Goal: Find specific page/section: Find specific page/section

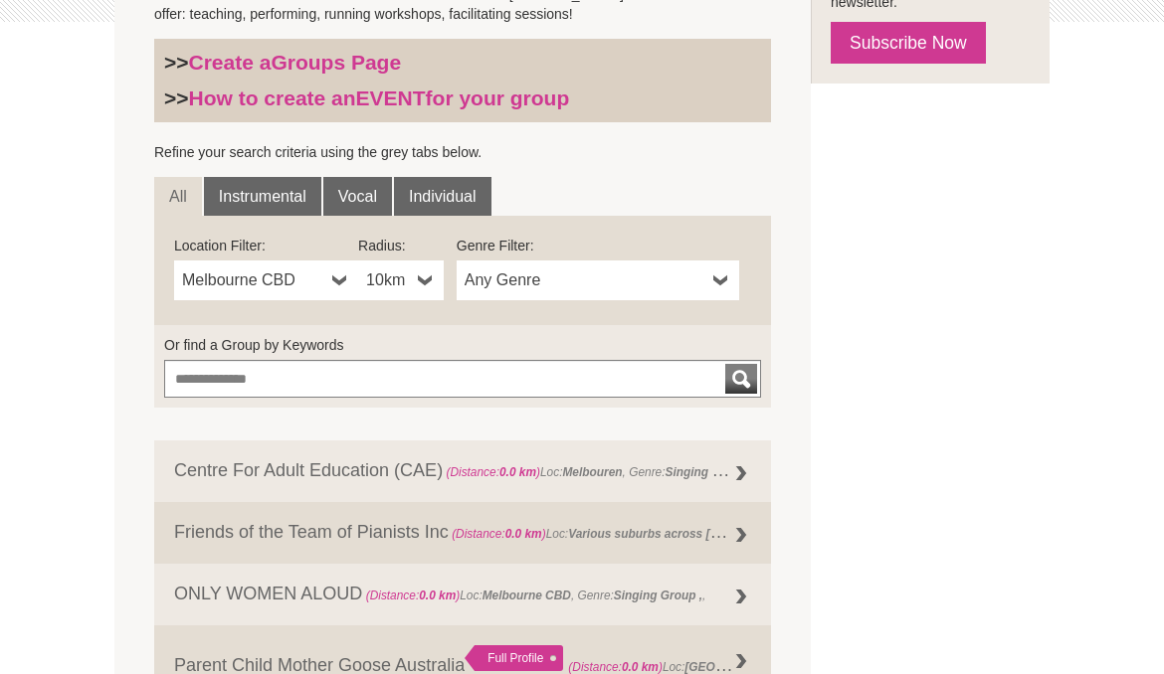
scroll to position [575, 0]
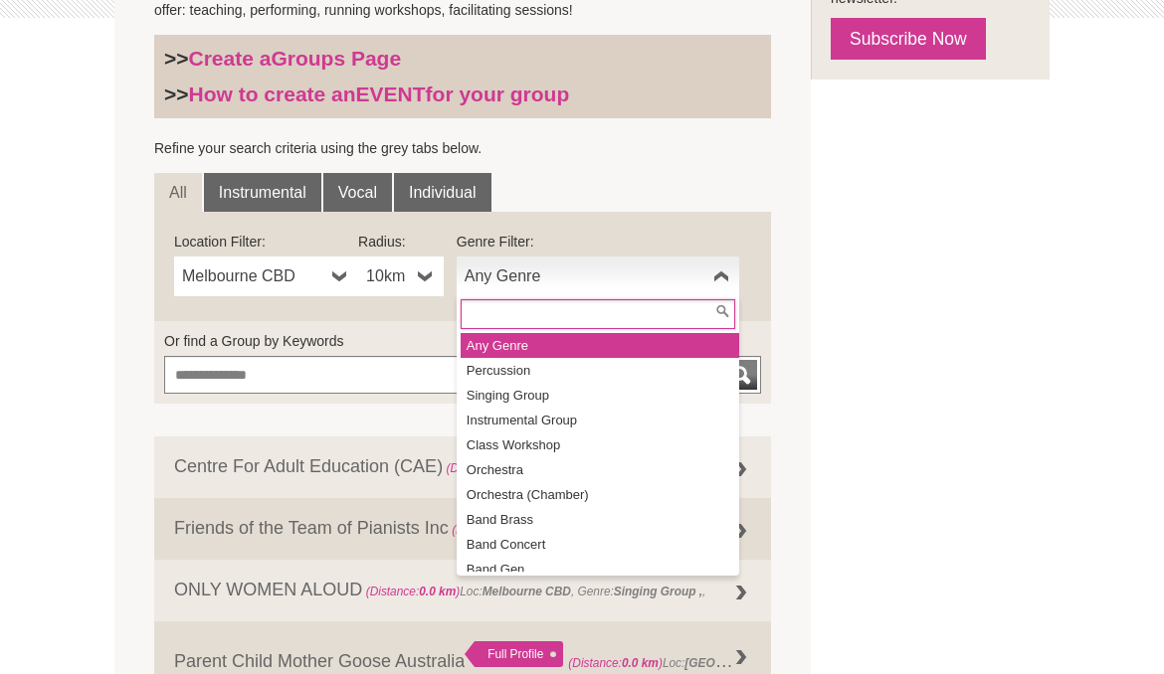
click at [730, 286] on link "Any Genre" at bounding box center [597, 277] width 282 height 40
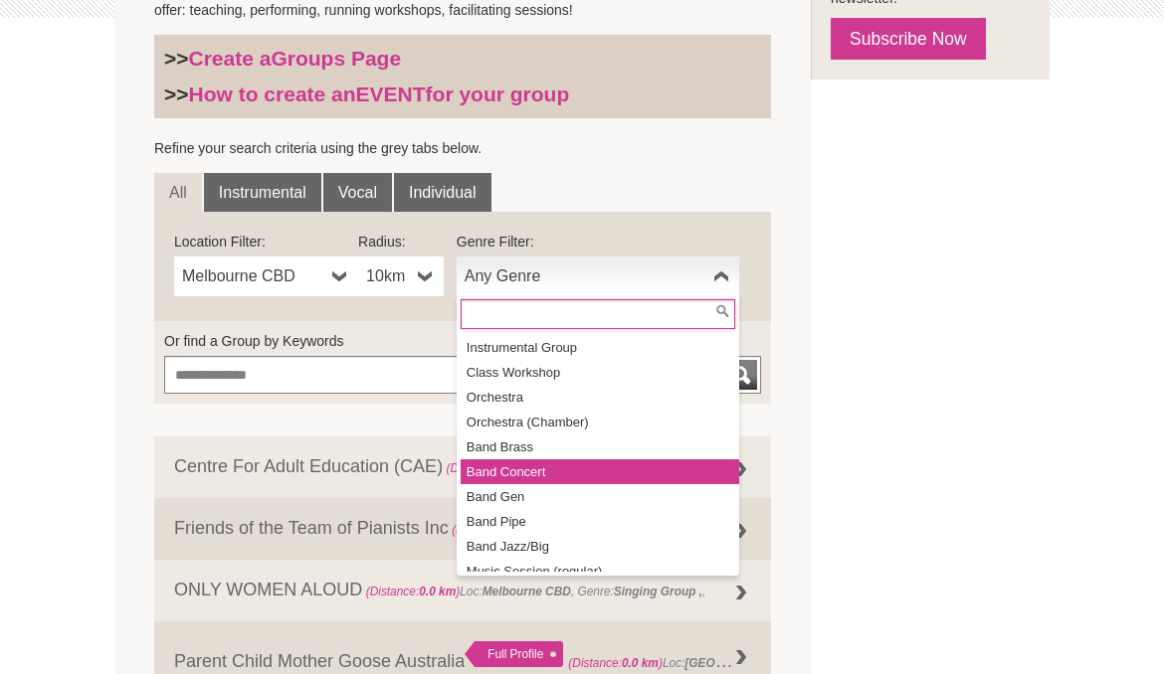
scroll to position [78, 0]
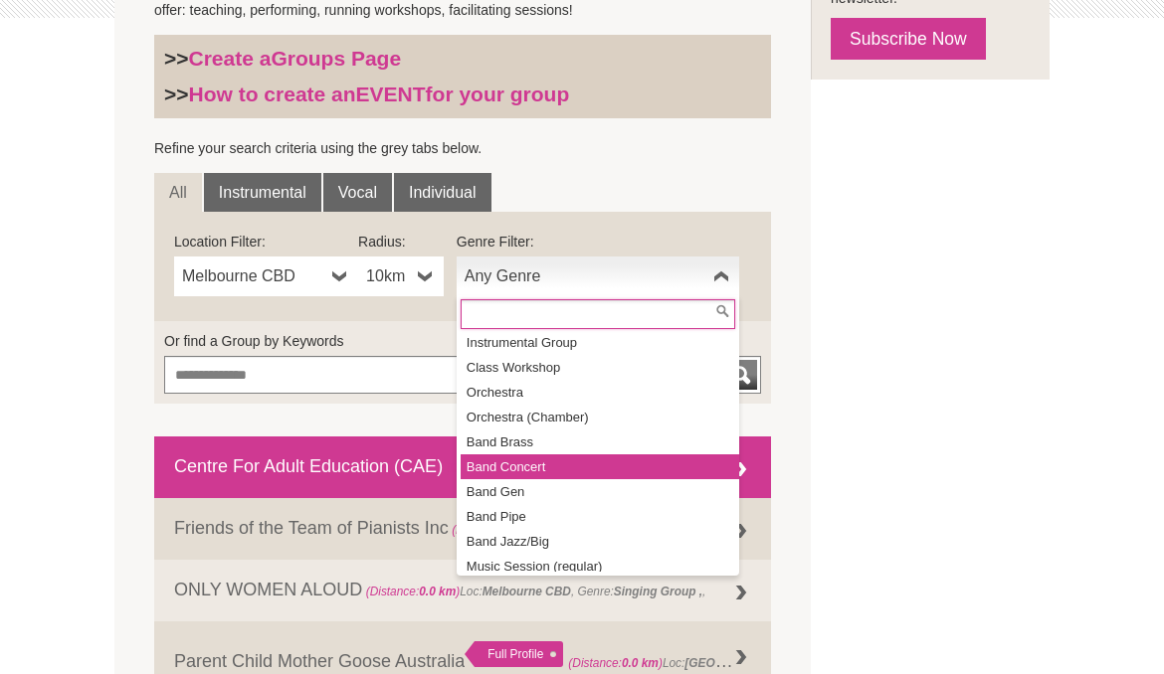
click at [558, 456] on li "Band Concert" at bounding box center [599, 466] width 278 height 25
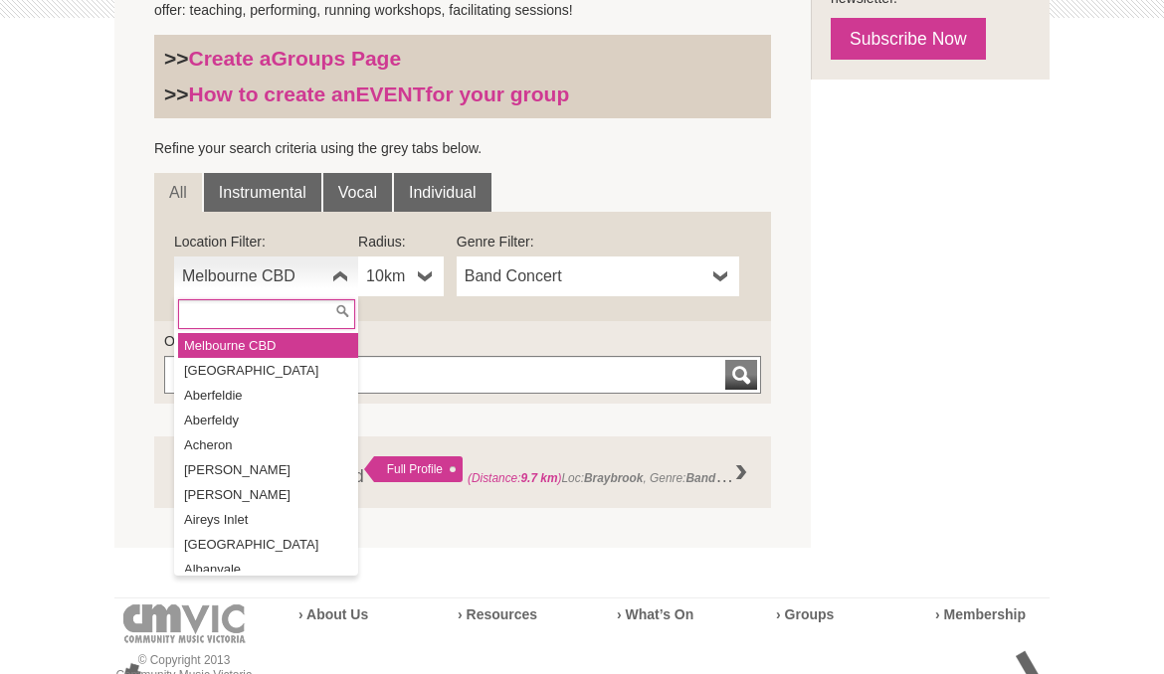
click at [336, 276] on b at bounding box center [340, 277] width 16 height 40
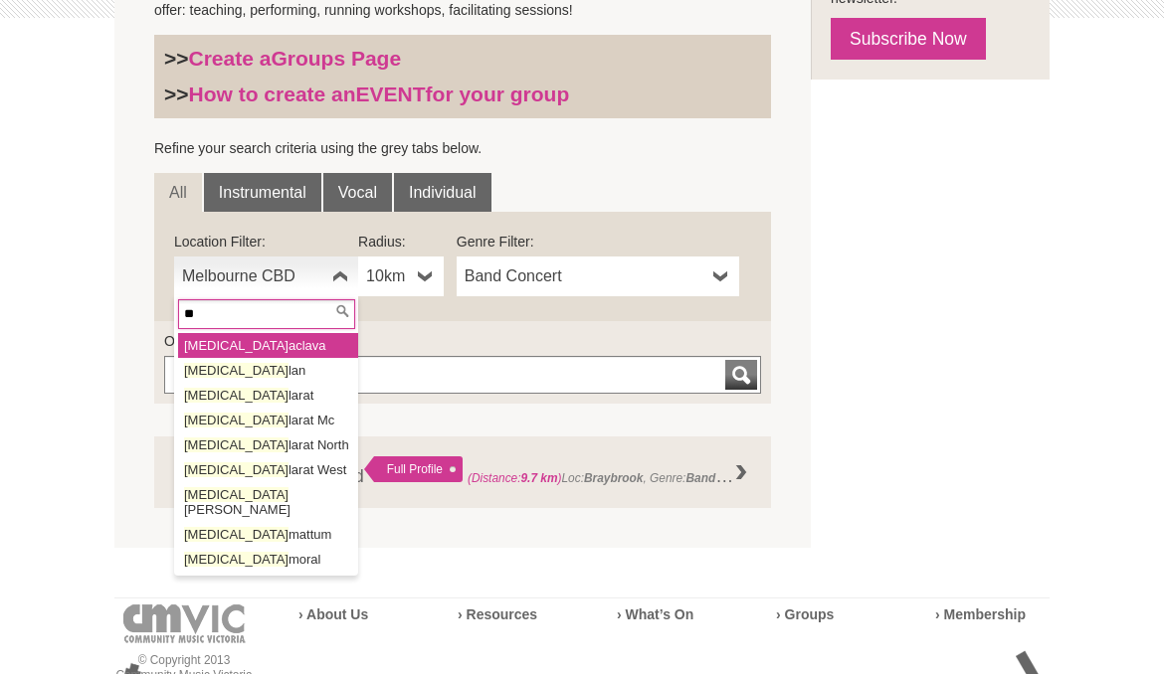
type input "*"
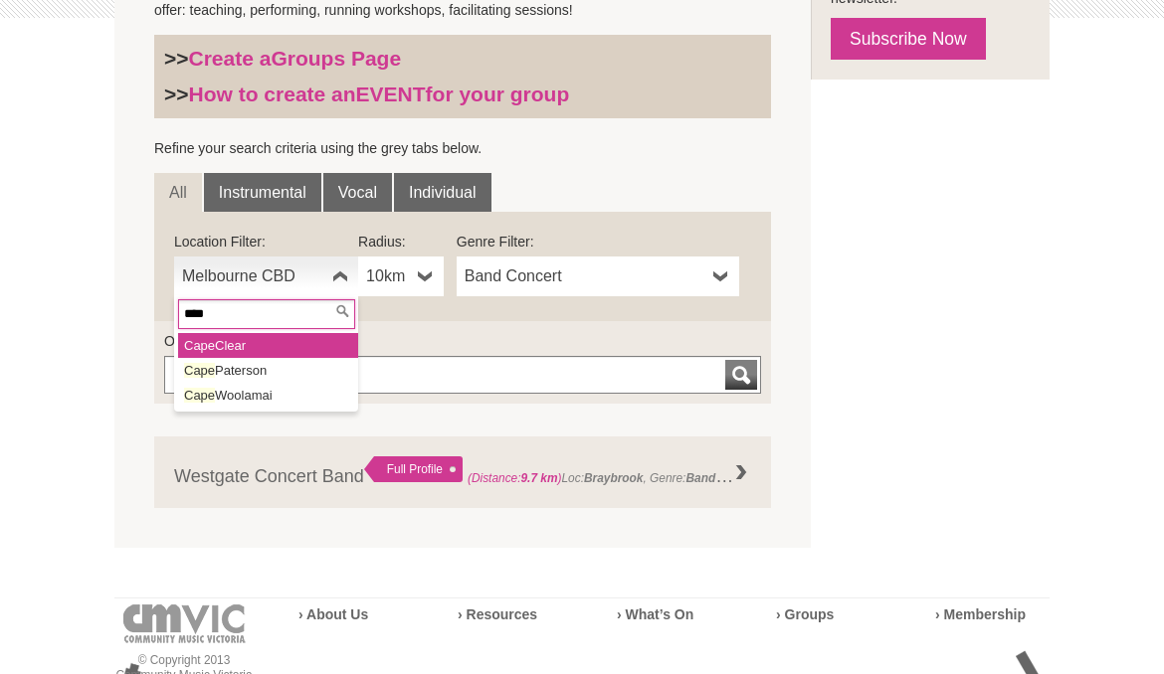
type input "****"
click at [240, 342] on li "Cape Clear" at bounding box center [268, 345] width 180 height 25
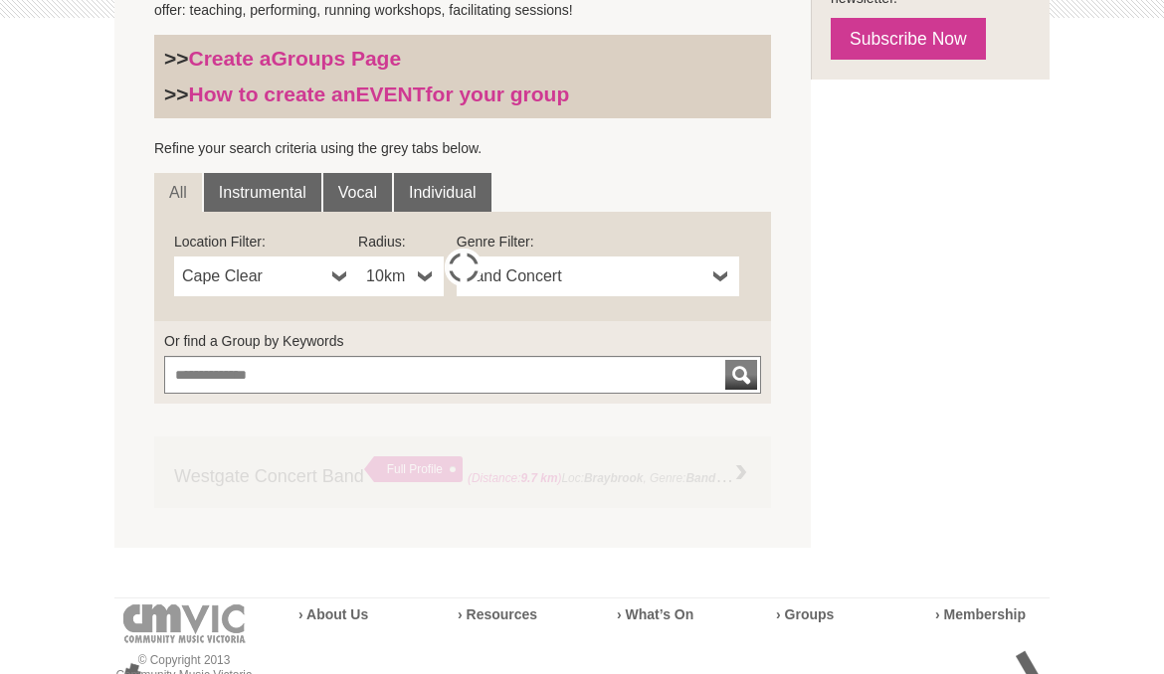
click at [422, 274] on b at bounding box center [426, 277] width 16 height 40
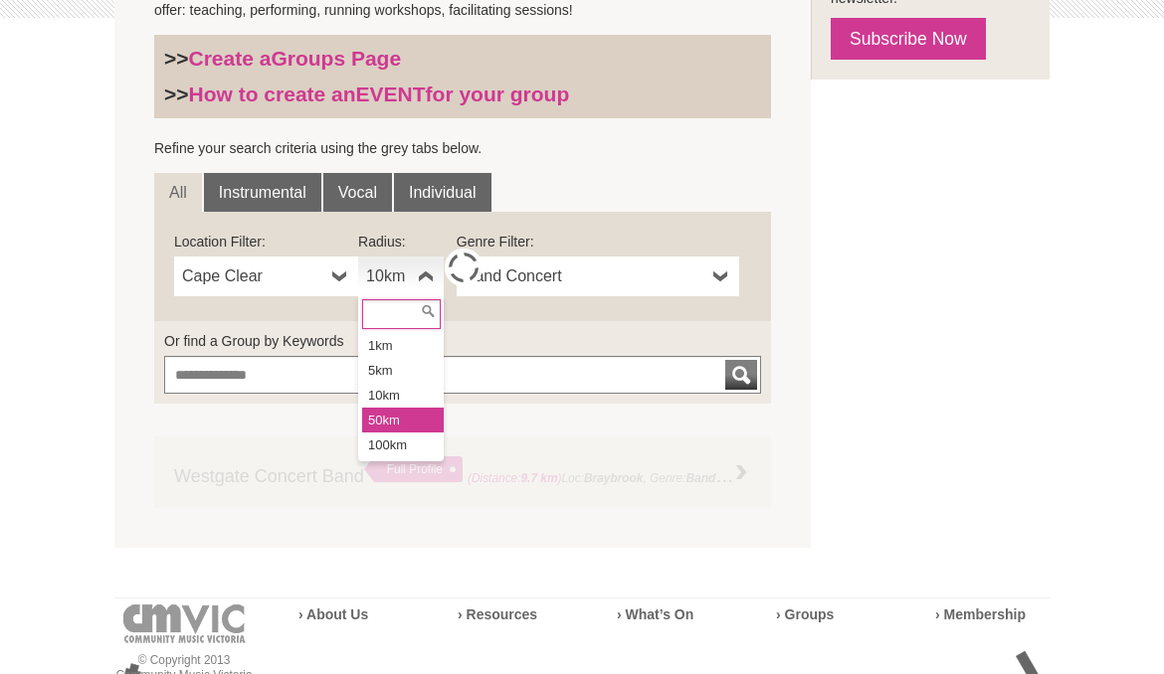
click at [391, 416] on li "50km" at bounding box center [403, 420] width 82 height 25
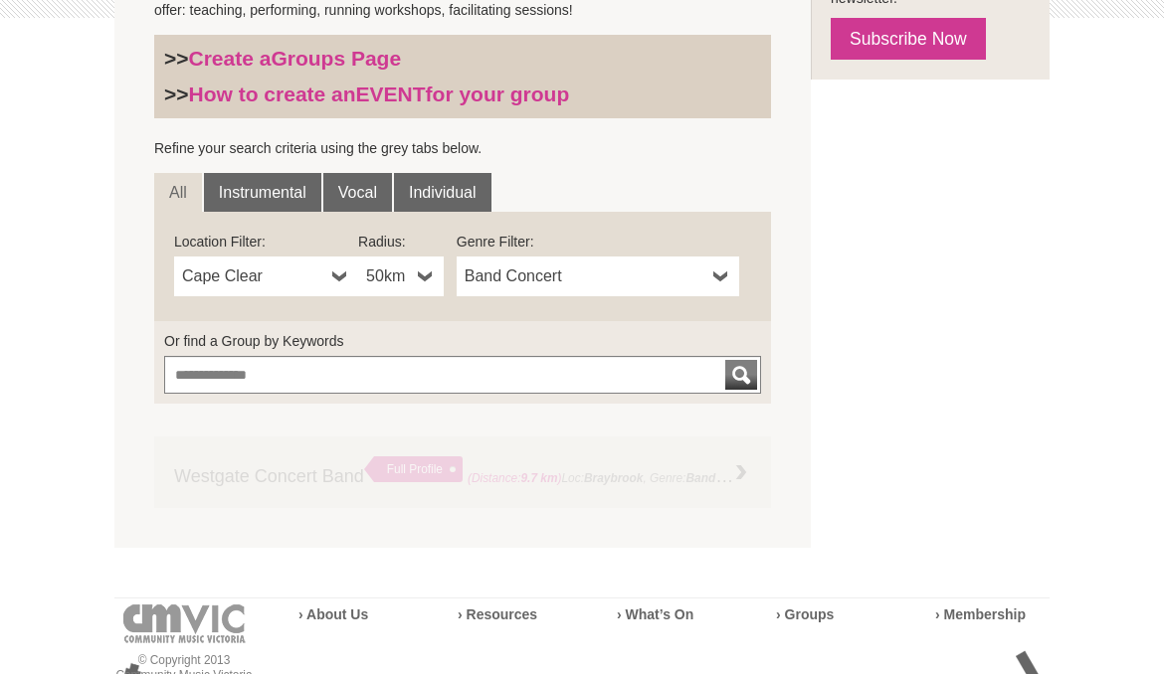
click at [423, 280] on b at bounding box center [426, 277] width 16 height 40
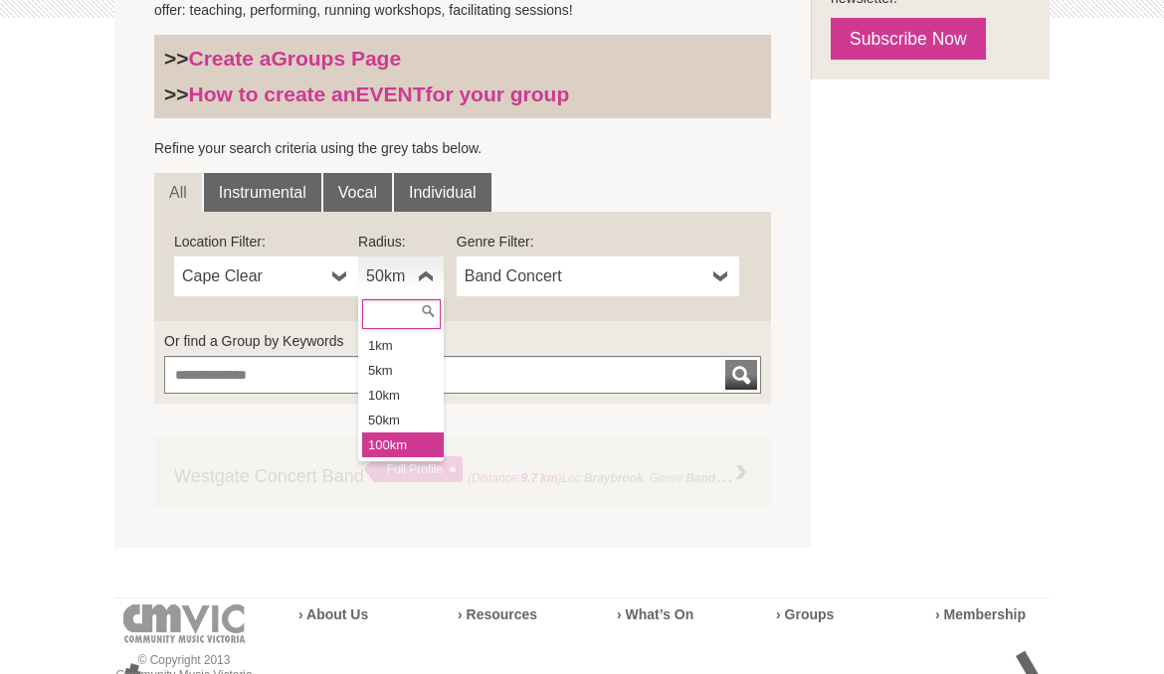
click at [407, 433] on li "100km" at bounding box center [403, 445] width 82 height 25
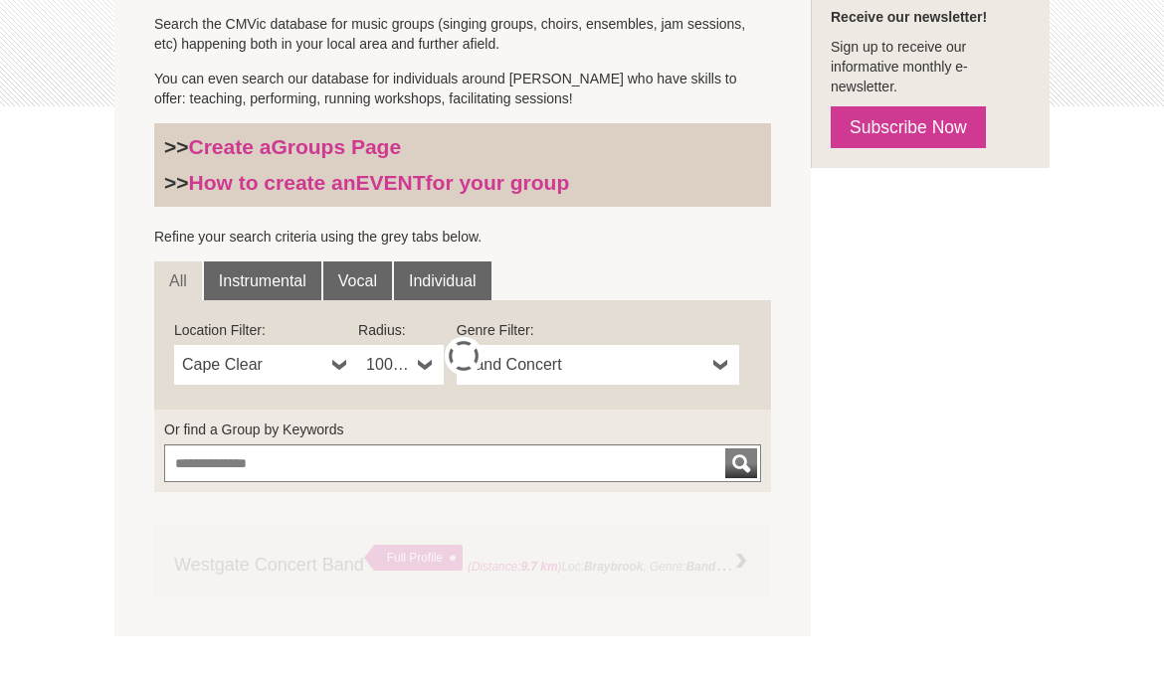
scroll to position [492, 0]
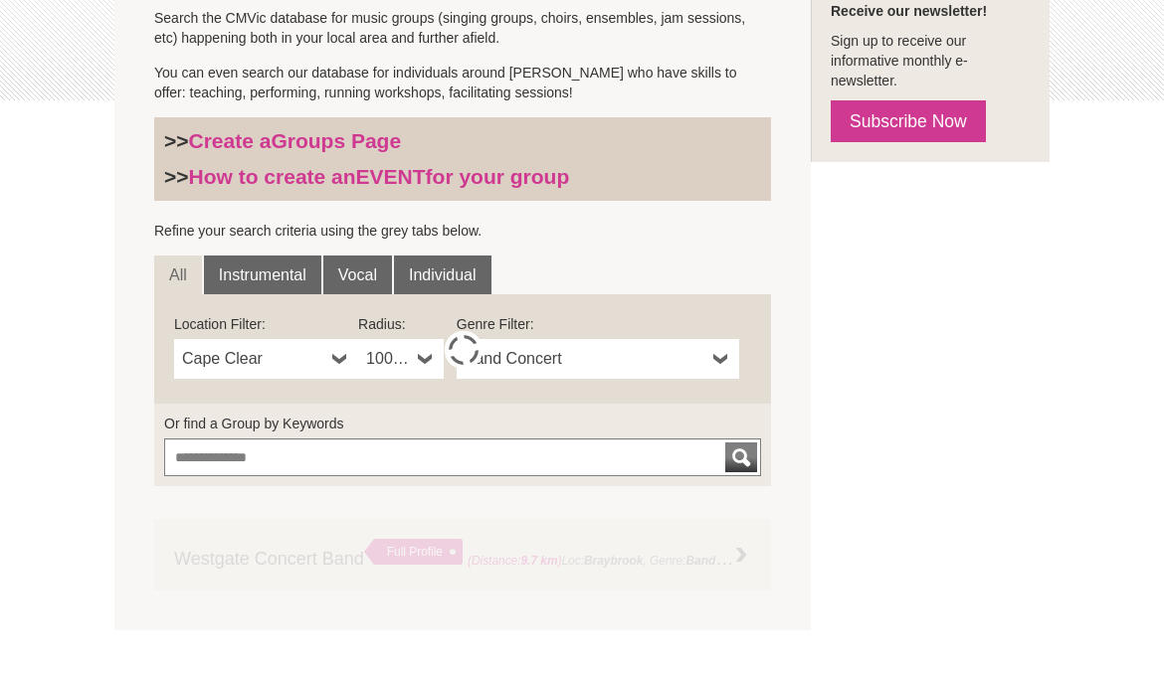
click at [714, 369] on b at bounding box center [721, 359] width 16 height 40
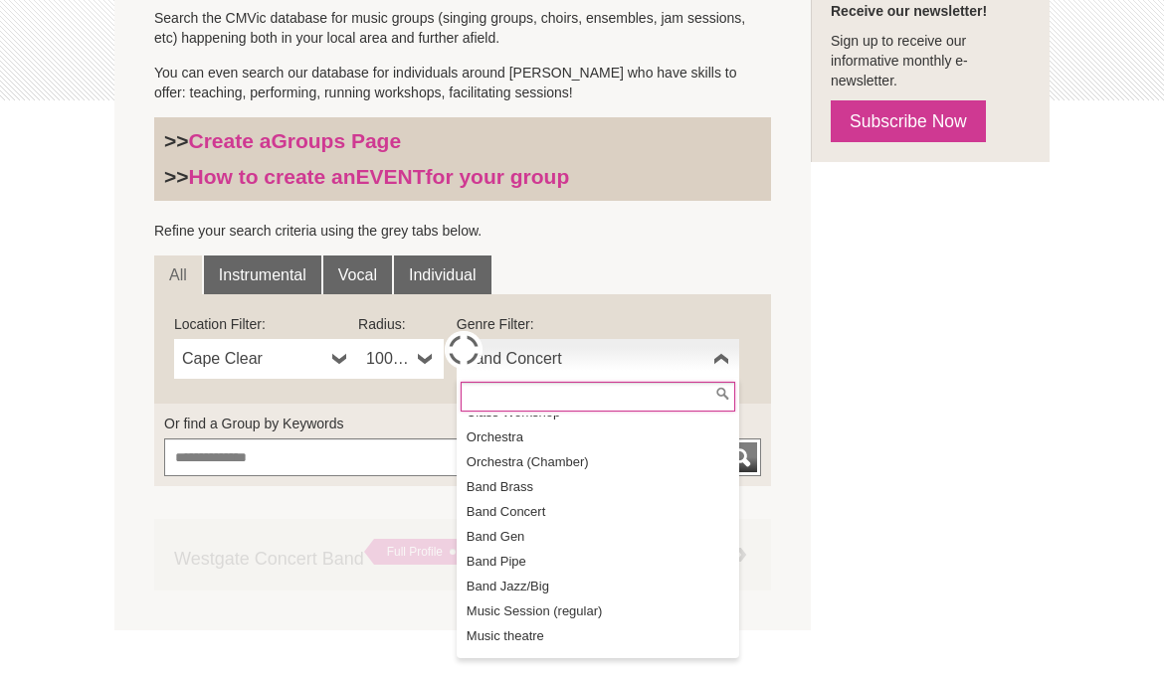
scroll to position [234, 0]
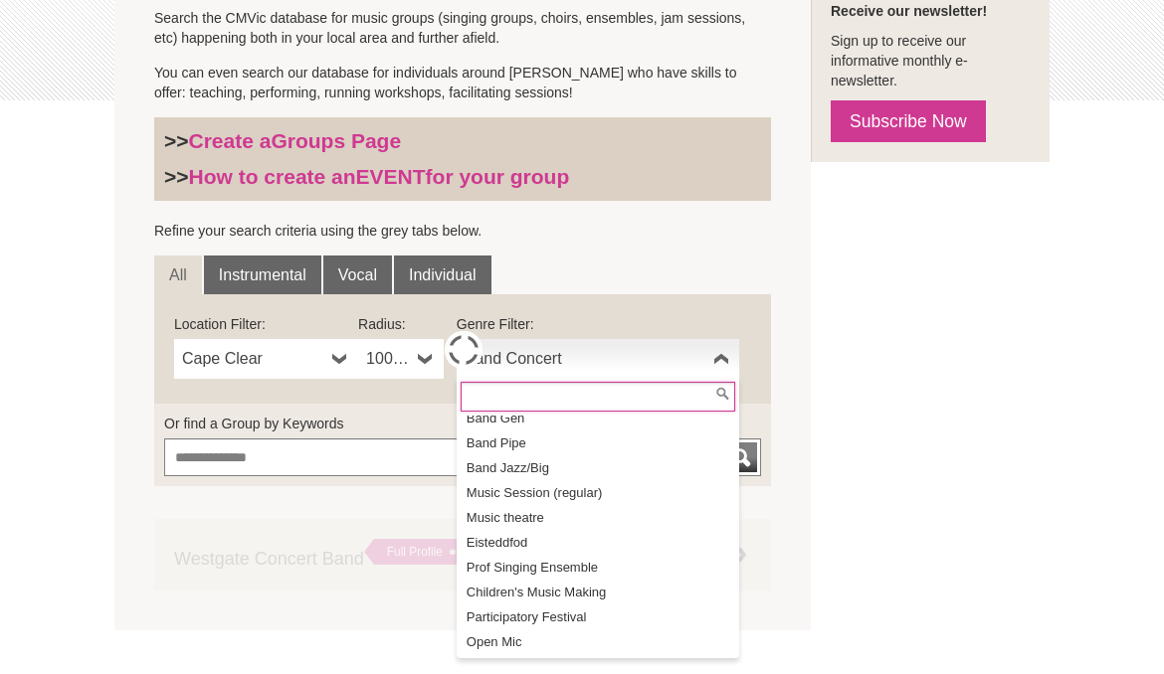
click at [716, 354] on b at bounding box center [721, 359] width 16 height 40
click at [719, 353] on b at bounding box center [721, 359] width 16 height 40
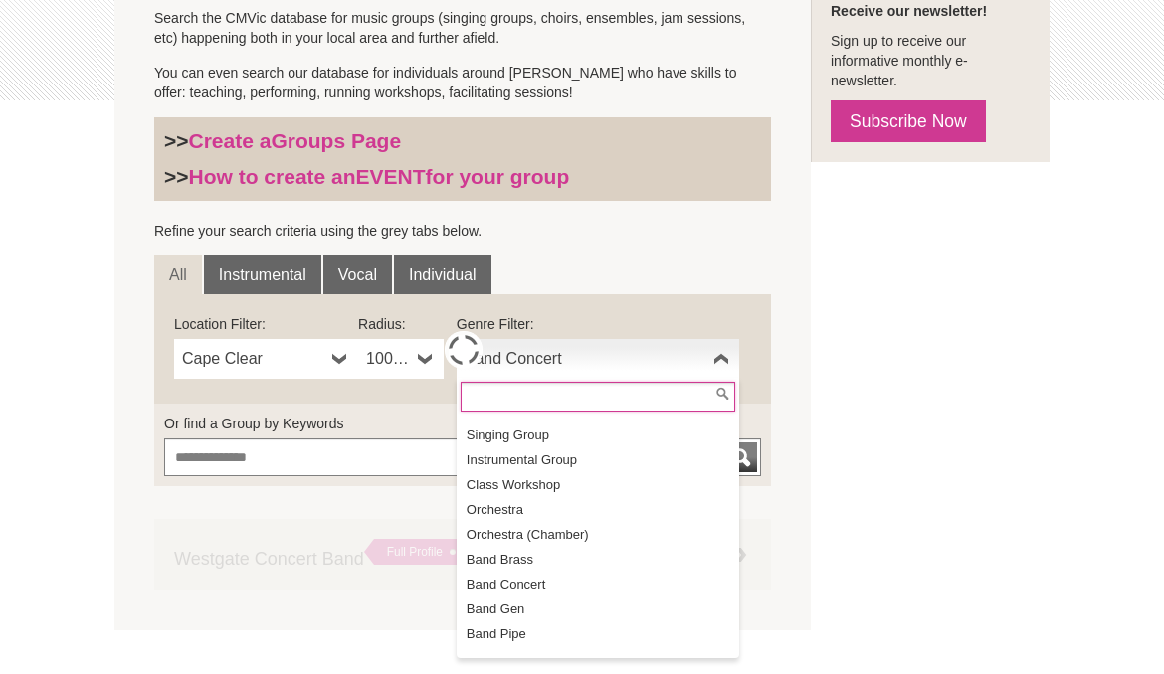
scroll to position [0, 0]
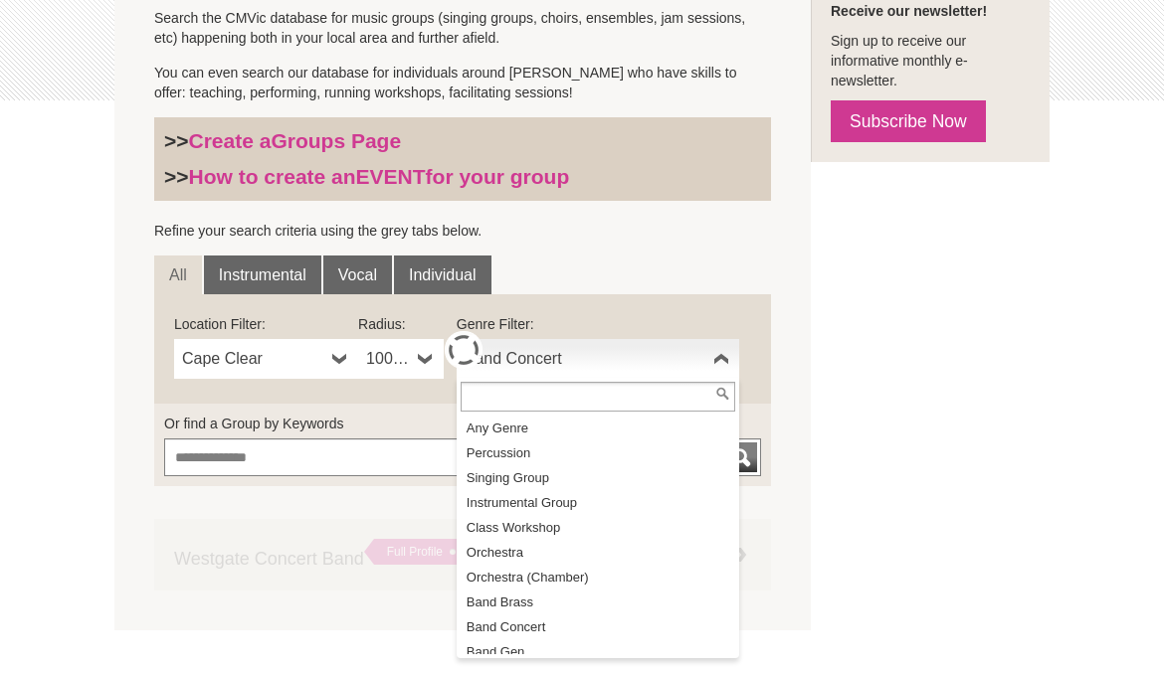
click at [564, 412] on div at bounding box center [597, 397] width 282 height 38
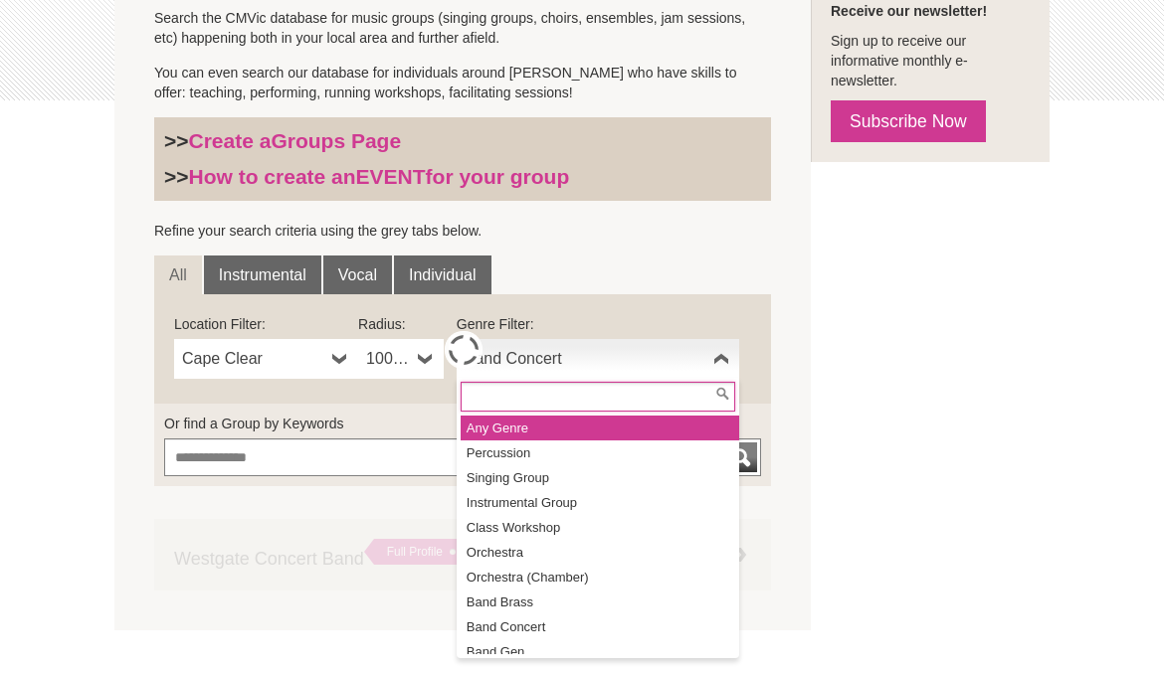
click at [552, 435] on li "Any Genre" at bounding box center [599, 428] width 278 height 25
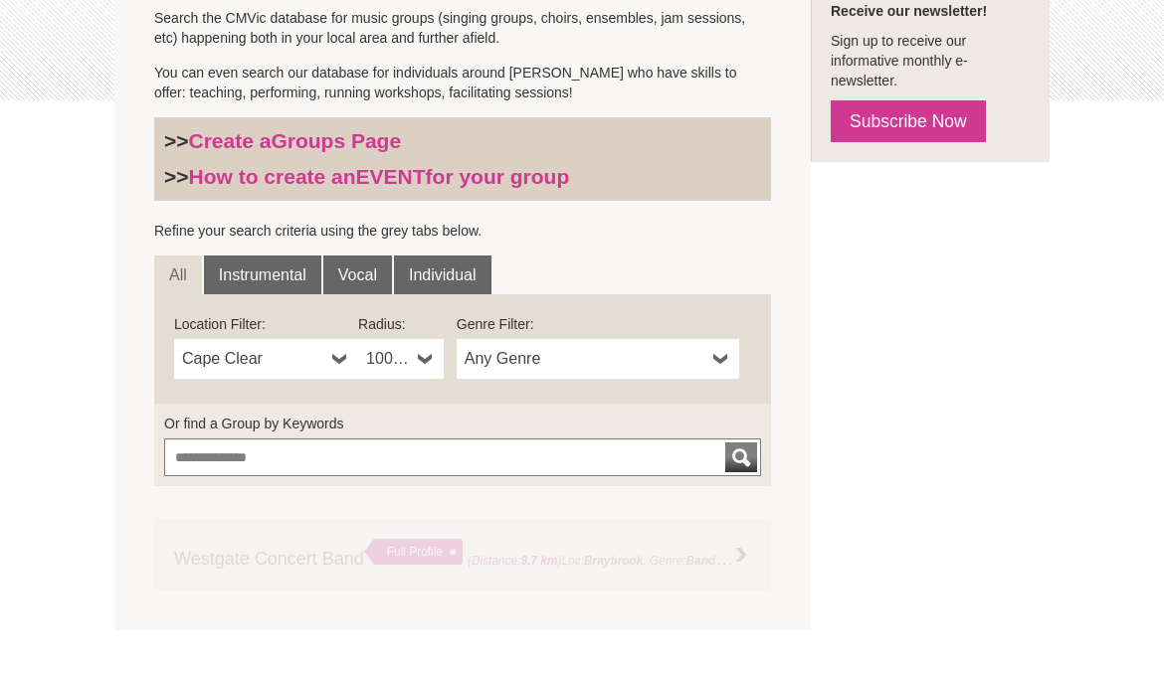
click at [340, 357] on b at bounding box center [340, 359] width 16 height 40
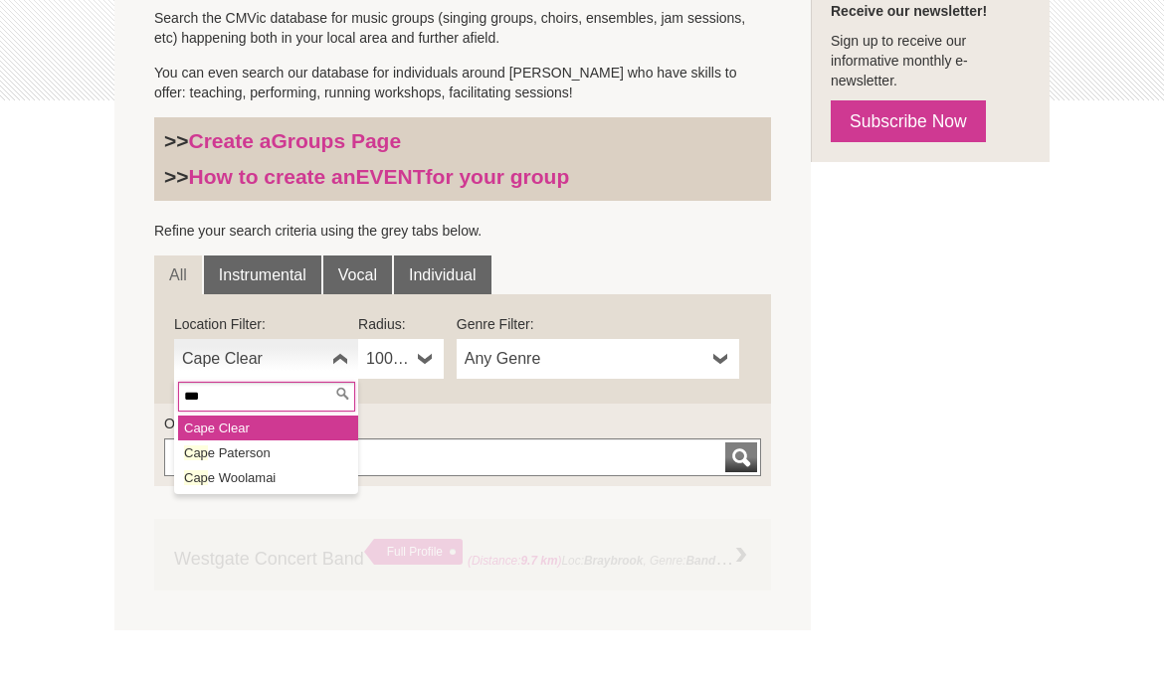
type input "***"
click at [236, 428] on li "Cap e Clear" at bounding box center [268, 428] width 180 height 25
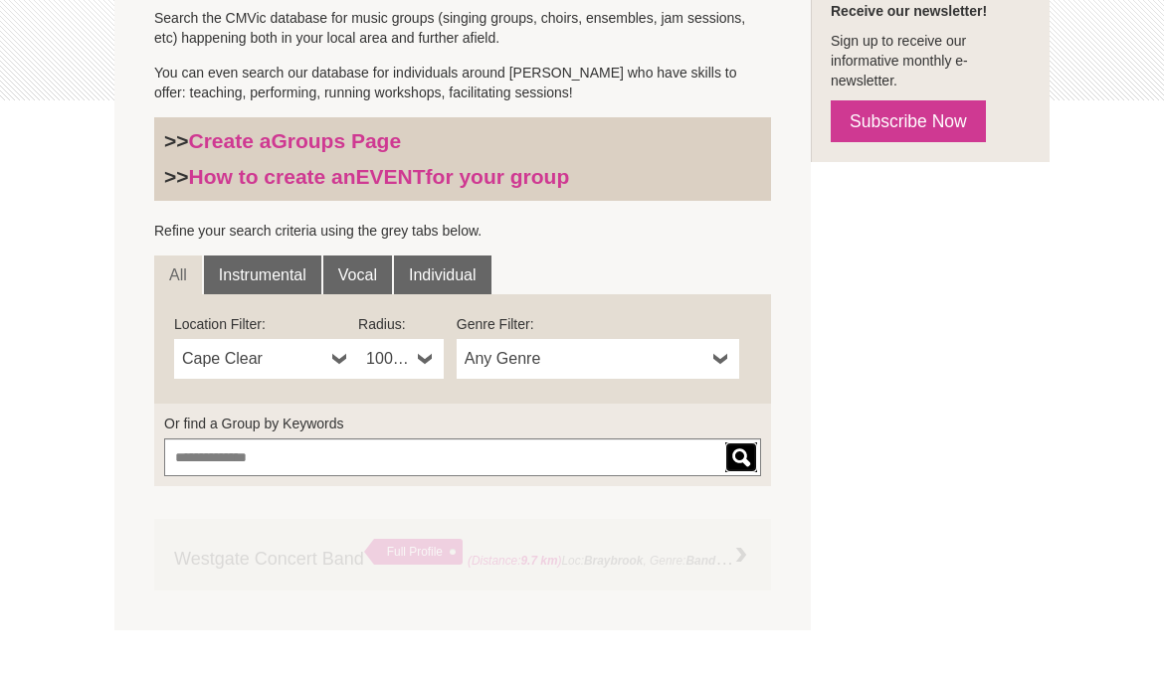
click at [741, 453] on div "submit" at bounding box center [741, 458] width 24 height 30
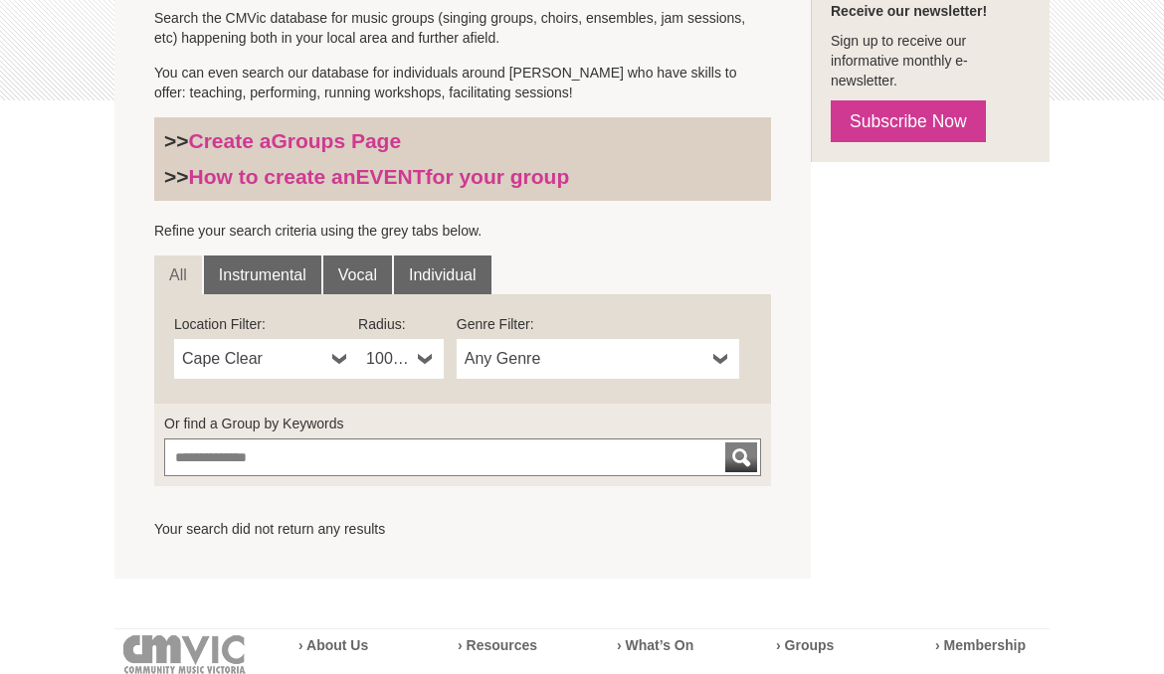
click at [326, 365] on link "Cape Clear" at bounding box center [266, 359] width 184 height 40
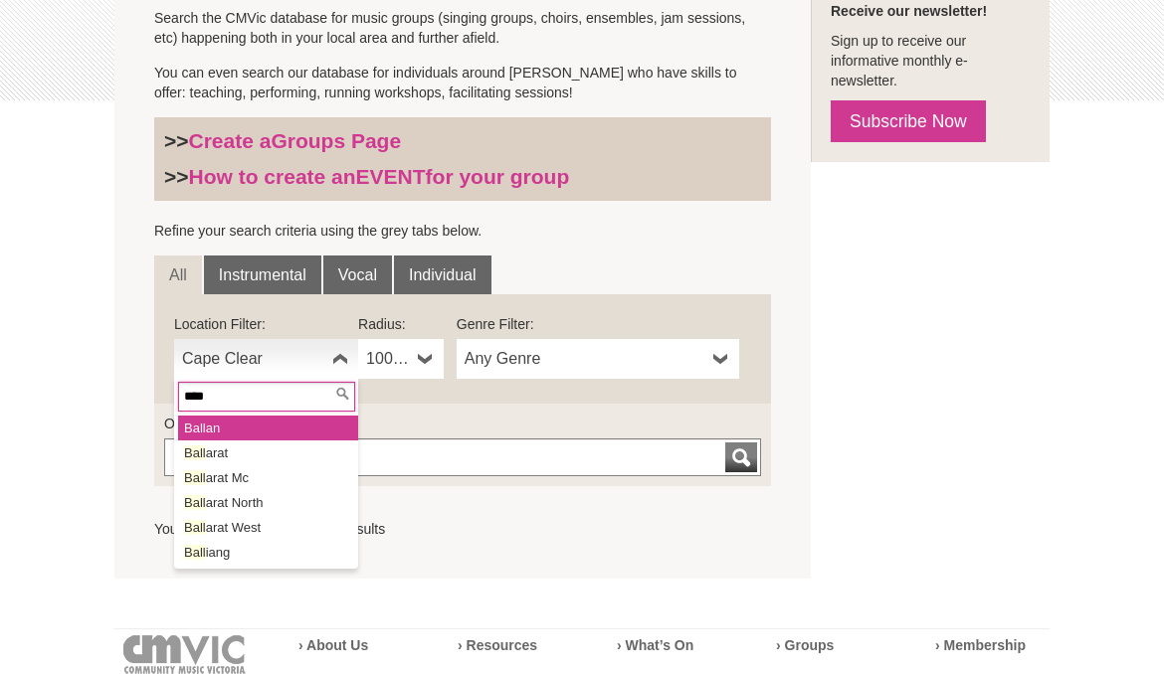
type input "****"
click at [264, 450] on li "Ball arat" at bounding box center [268, 453] width 180 height 25
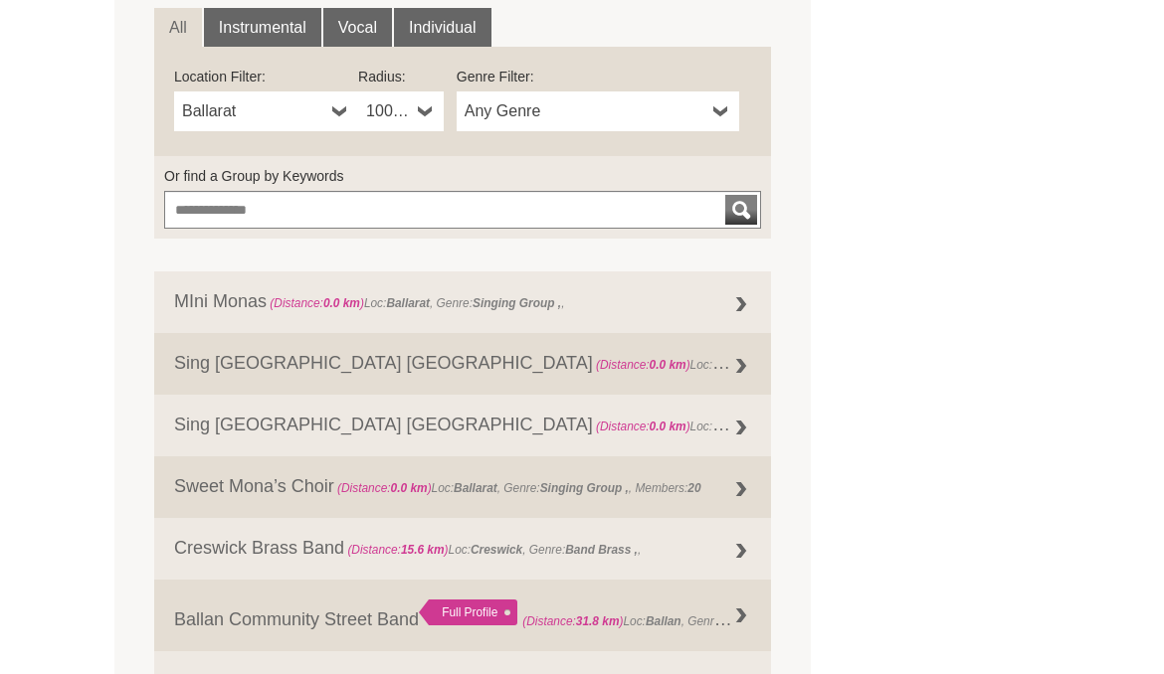
scroll to position [690, 0]
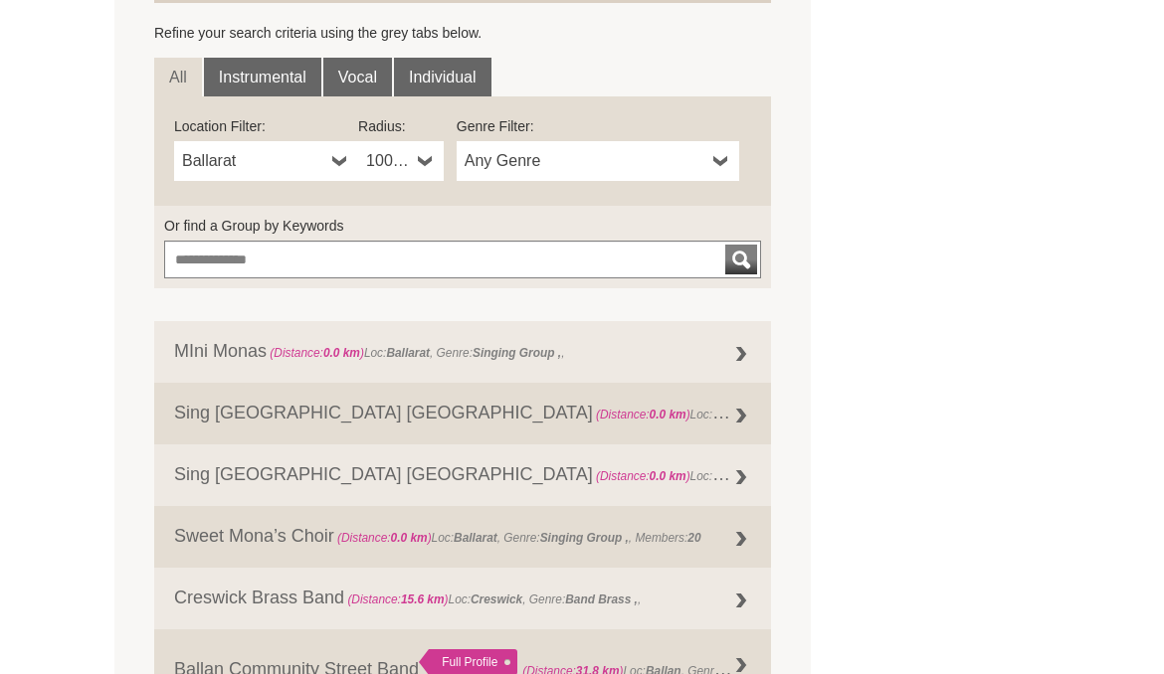
click at [720, 153] on b at bounding box center [721, 161] width 16 height 40
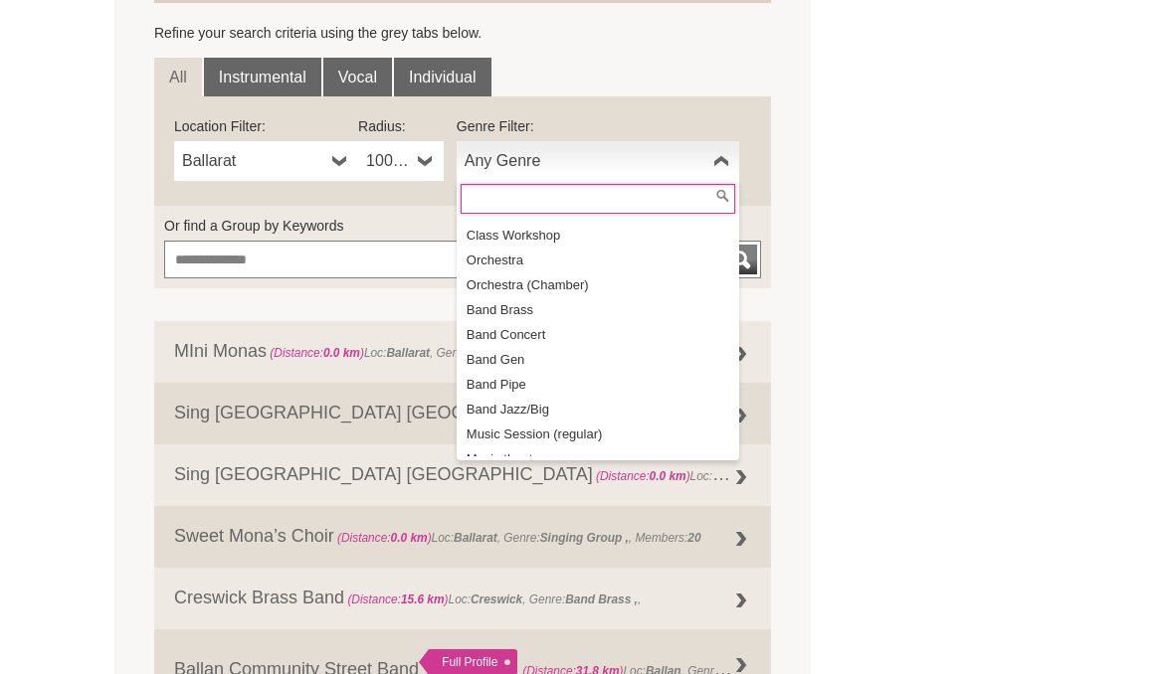
scroll to position [101, 0]
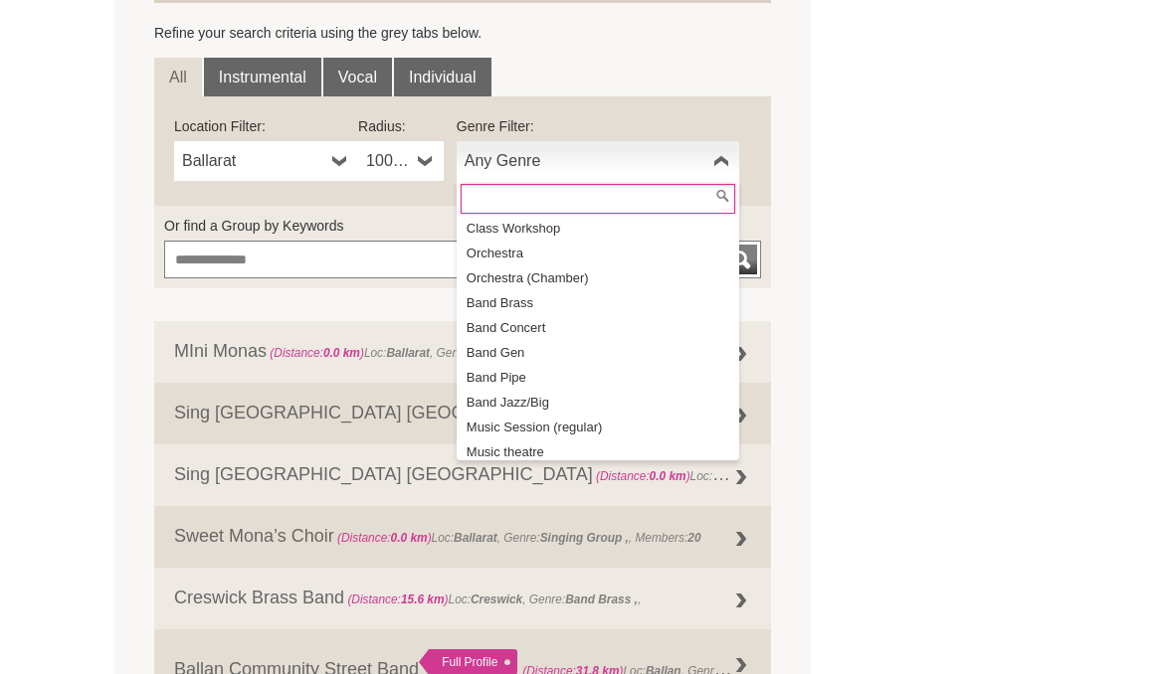
click at [575, 334] on li "Band Concert" at bounding box center [599, 327] width 278 height 25
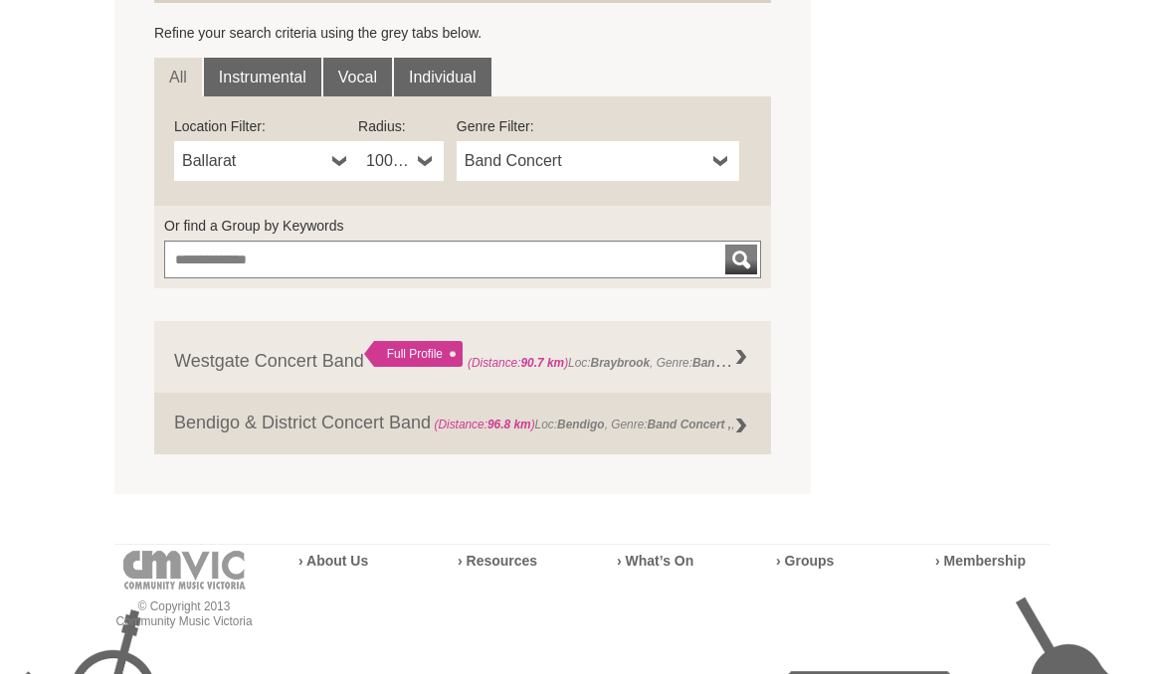
click at [428, 160] on b at bounding box center [426, 161] width 16 height 40
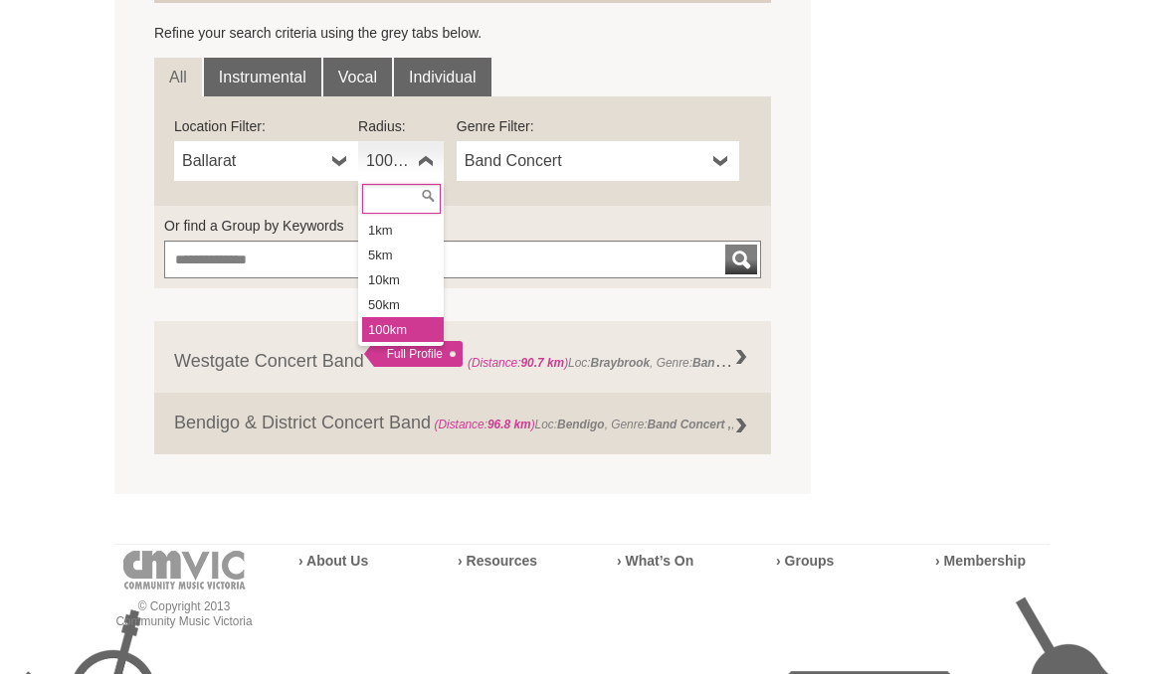
click at [403, 298] on li "50km" at bounding box center [403, 304] width 82 height 25
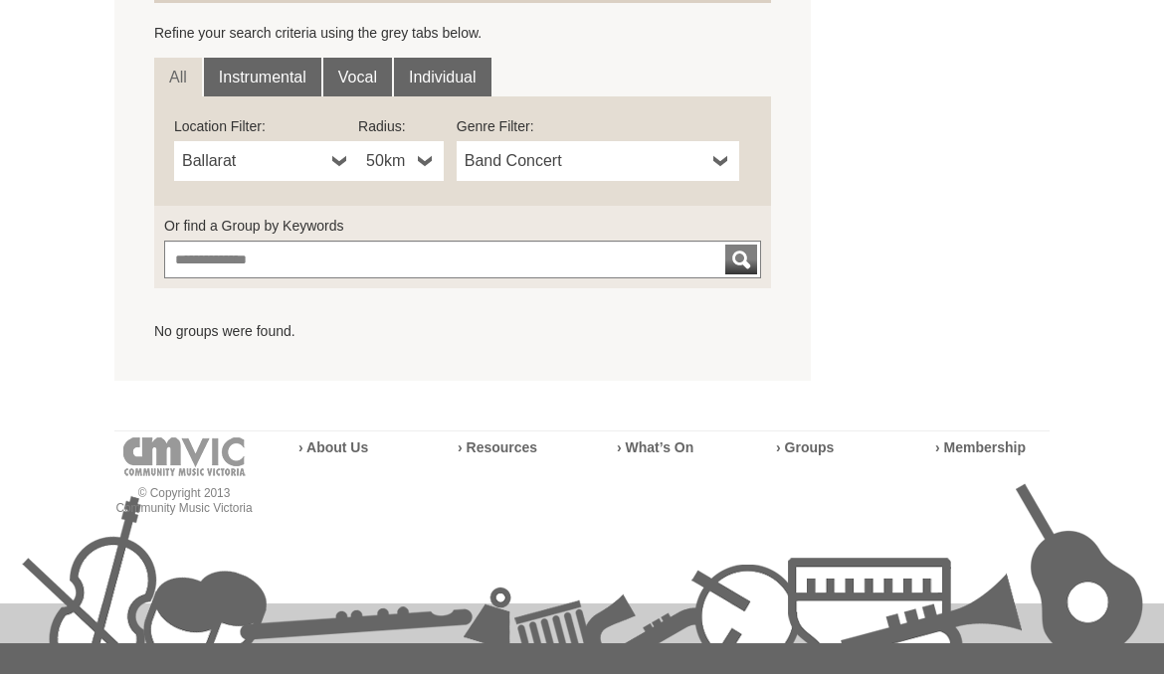
click at [714, 161] on b at bounding box center [721, 161] width 16 height 40
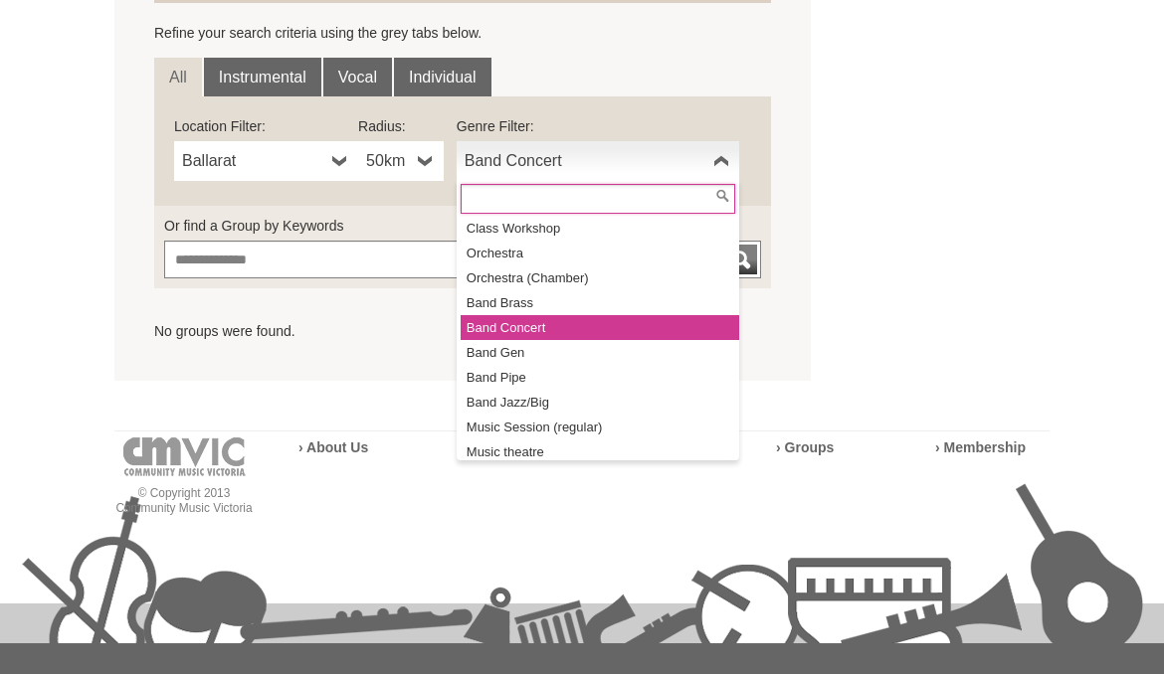
click at [583, 294] on li "Band Brass" at bounding box center [599, 302] width 278 height 25
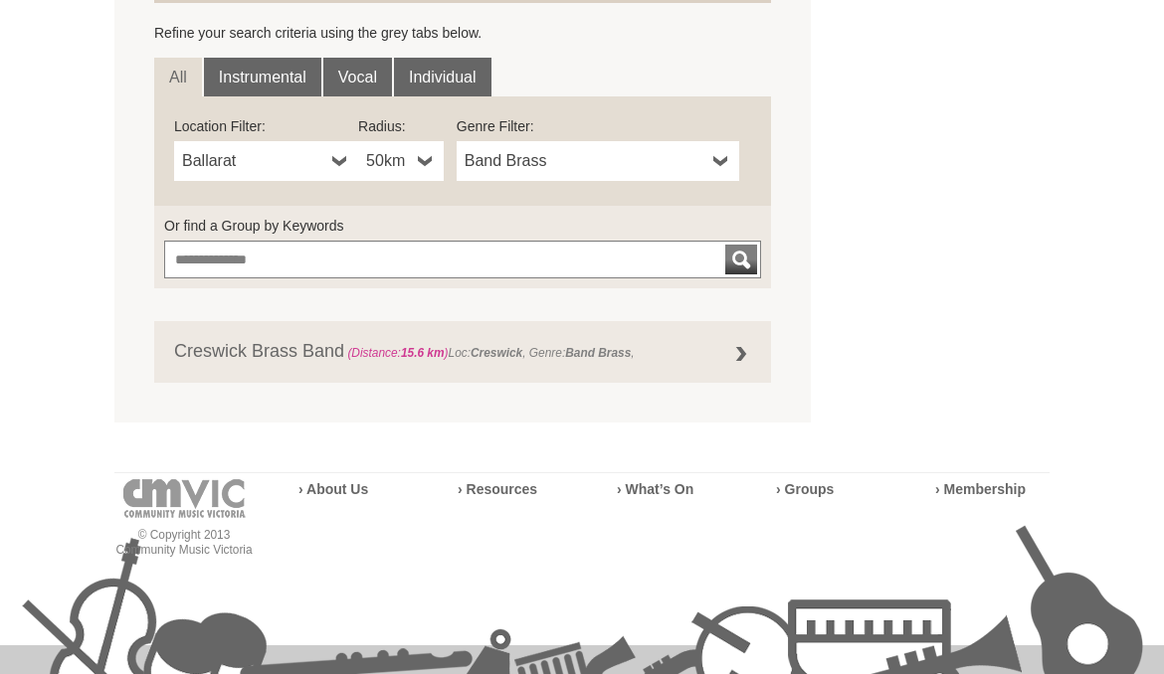
click at [722, 159] on b at bounding box center [721, 161] width 16 height 40
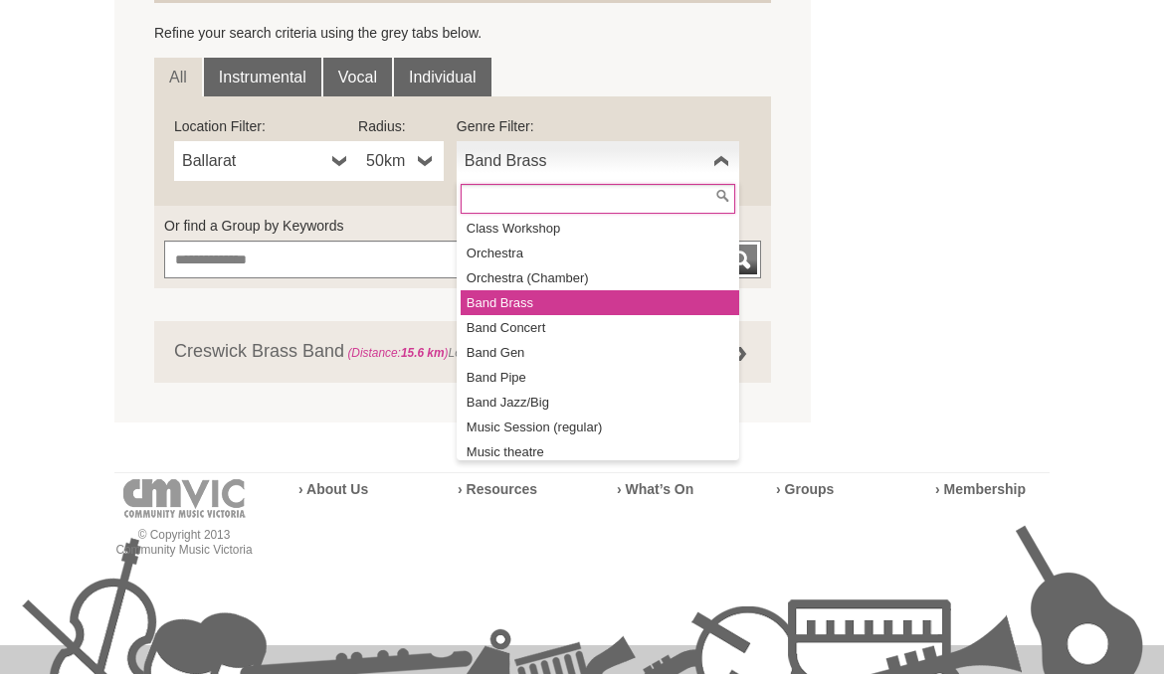
click at [585, 249] on li "Orchestra" at bounding box center [599, 253] width 278 height 25
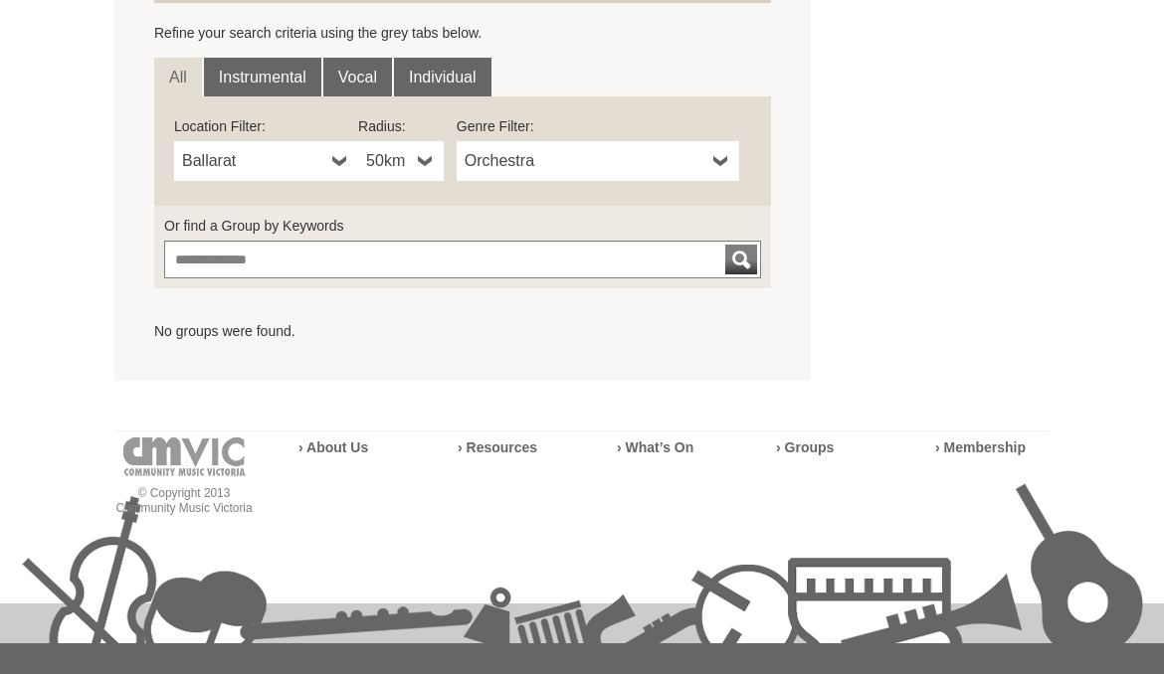
click at [713, 159] on b at bounding box center [721, 161] width 16 height 40
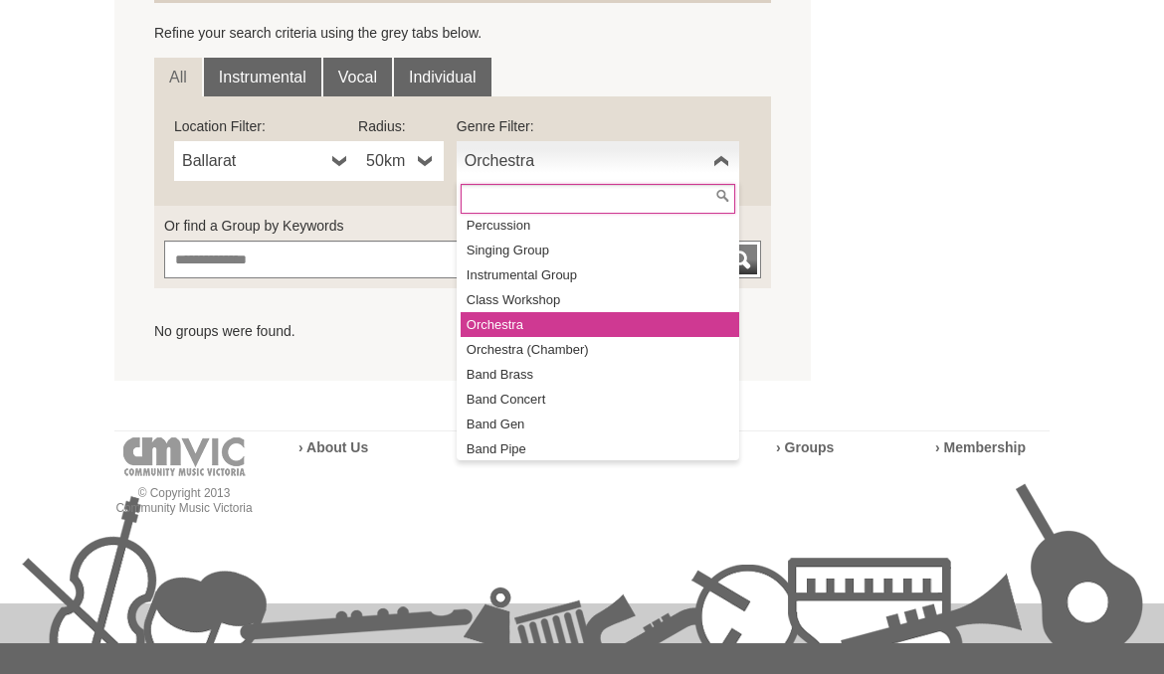
scroll to position [0, 0]
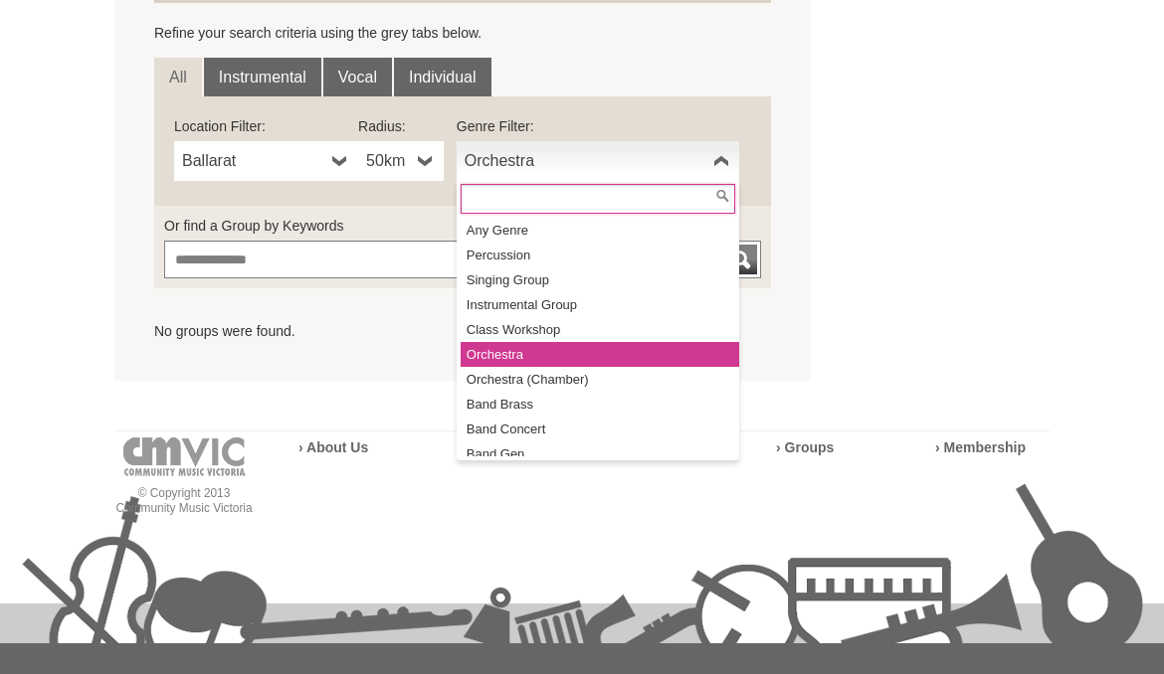
click at [585, 299] on li "Instrumental Group" at bounding box center [599, 304] width 278 height 25
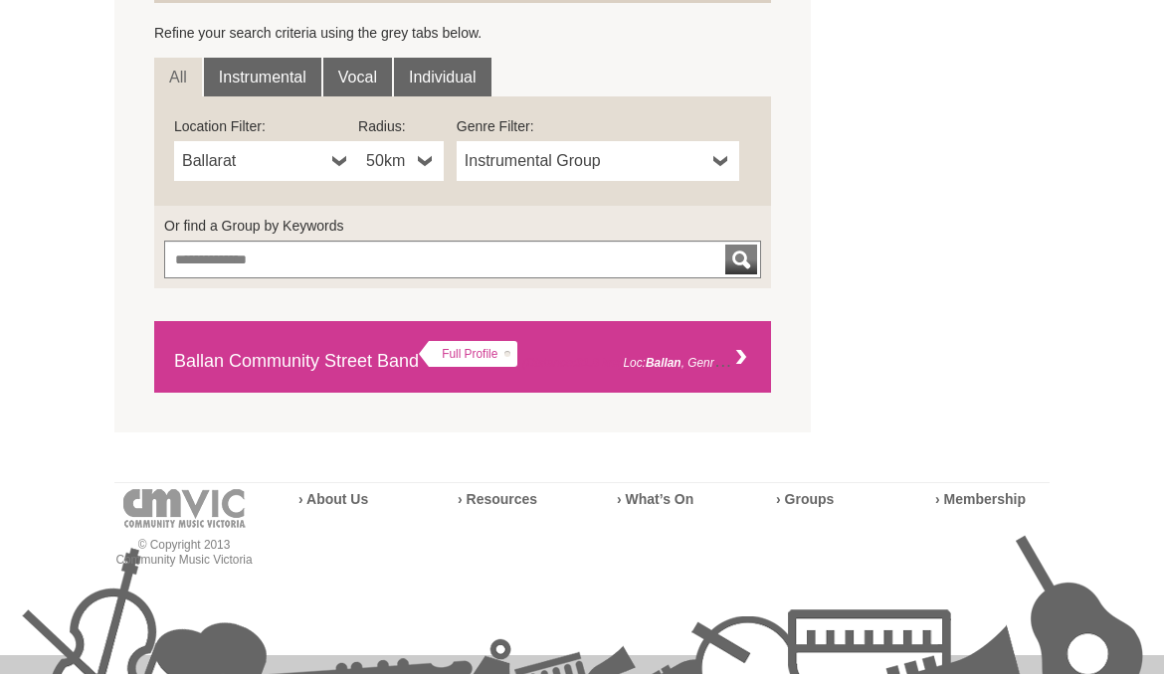
click at [734, 364] on div at bounding box center [741, 358] width 40 height 40
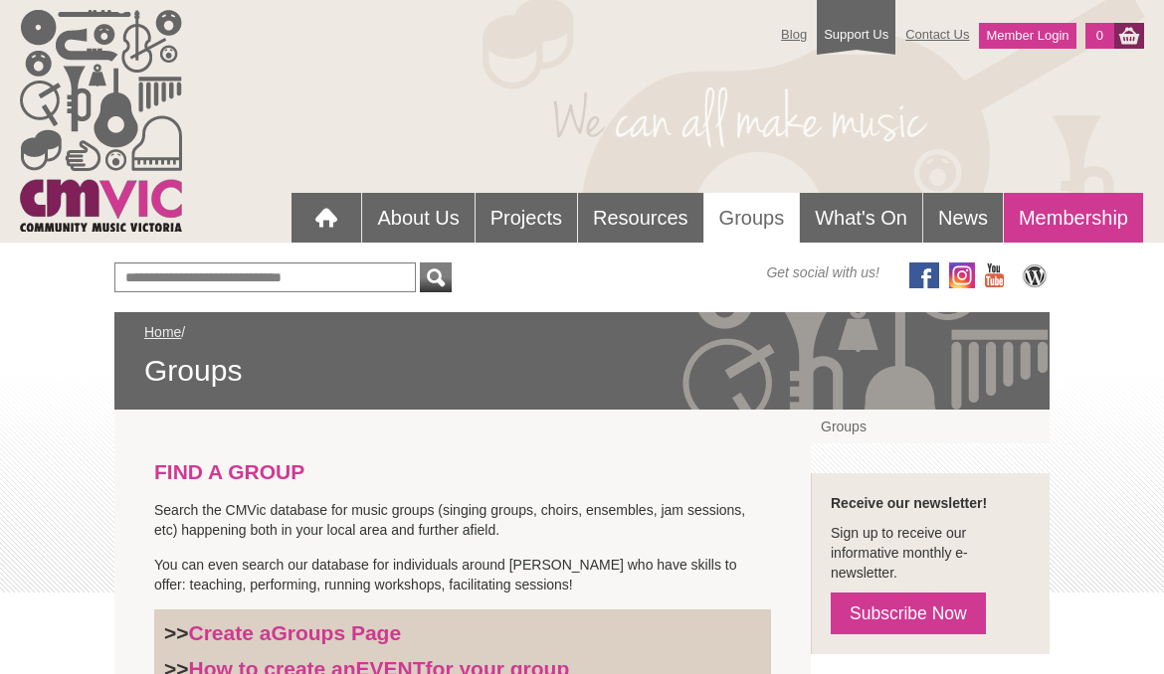
click at [1086, 216] on link "Membership" at bounding box center [1072, 218] width 139 height 50
